Goal: Task Accomplishment & Management: Use online tool/utility

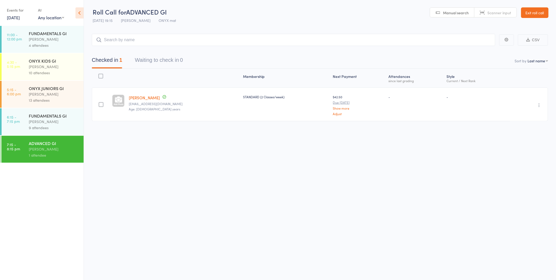
click at [106, 40] on input "search" at bounding box center [294, 40] width 404 height 12
type input "jo"
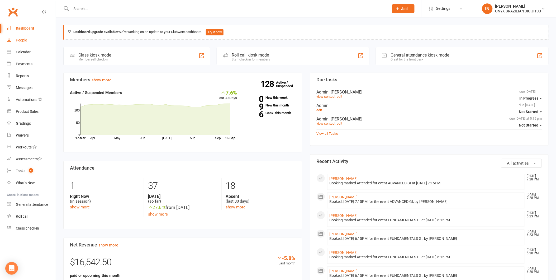
click at [18, 41] on div "People" at bounding box center [21, 40] width 11 height 4
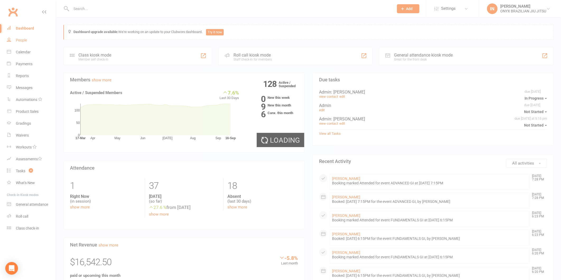
select select "100"
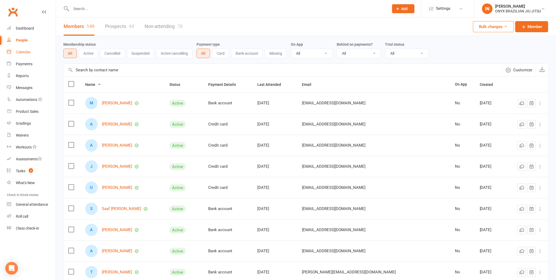
click at [26, 51] on div "Calendar" at bounding box center [23, 52] width 15 height 4
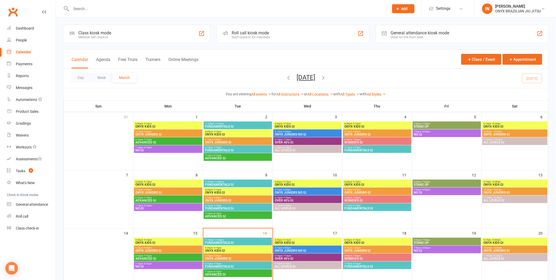
click at [243, 33] on div "Roll call kiosk mode" at bounding box center [251, 32] width 38 height 5
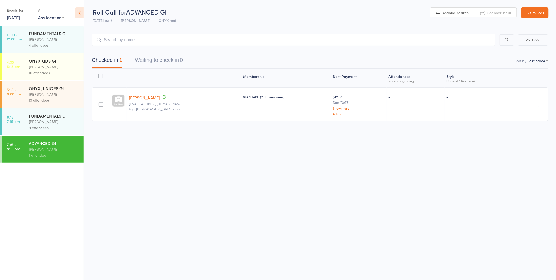
click at [102, 39] on input "search" at bounding box center [294, 40] width 404 height 12
click at [112, 41] on input "search" at bounding box center [294, 40] width 404 height 12
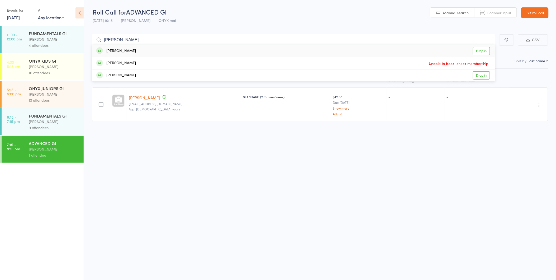
type input "lance"
click at [118, 54] on div "Lance Burnett" at bounding box center [116, 51] width 40 height 6
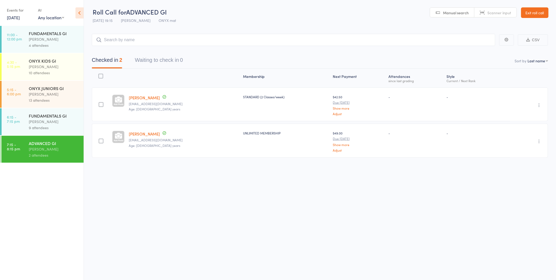
click at [535, 13] on link "Exit roll call" at bounding box center [534, 12] width 27 height 11
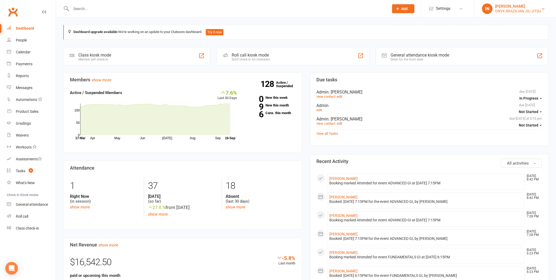
click at [509, 6] on div "[PERSON_NAME]" at bounding box center [518, 6] width 46 height 5
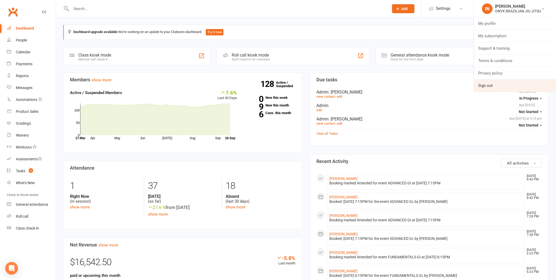
click at [518, 87] on link "Sign out" at bounding box center [515, 85] width 82 height 12
